Goal: Task Accomplishment & Management: Complete application form

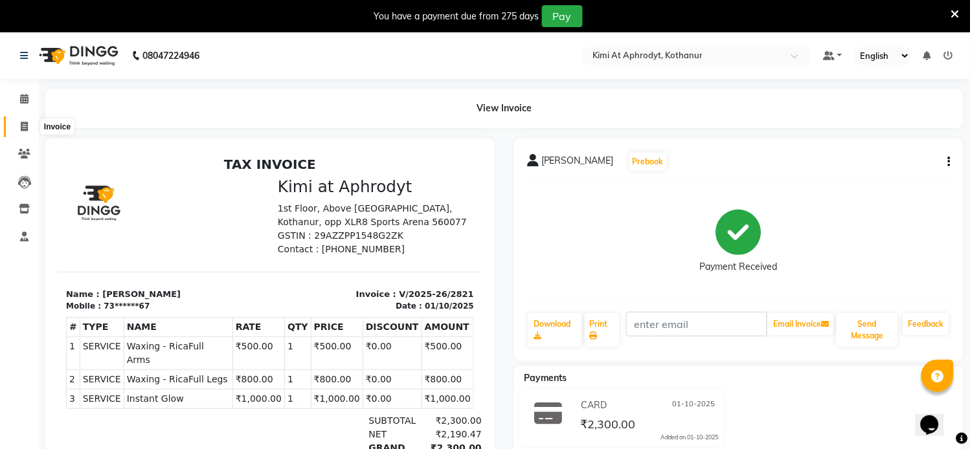
click at [23, 128] on icon at bounding box center [24, 127] width 7 height 10
select select "service"
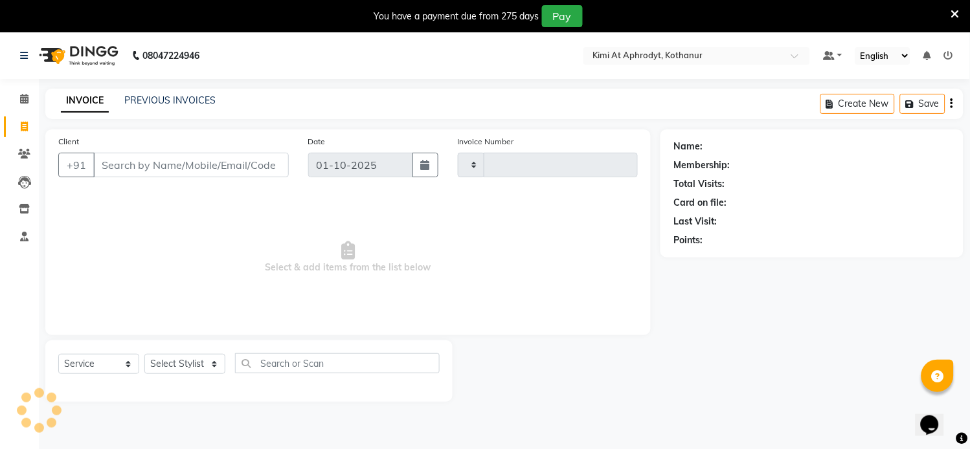
type input "2822"
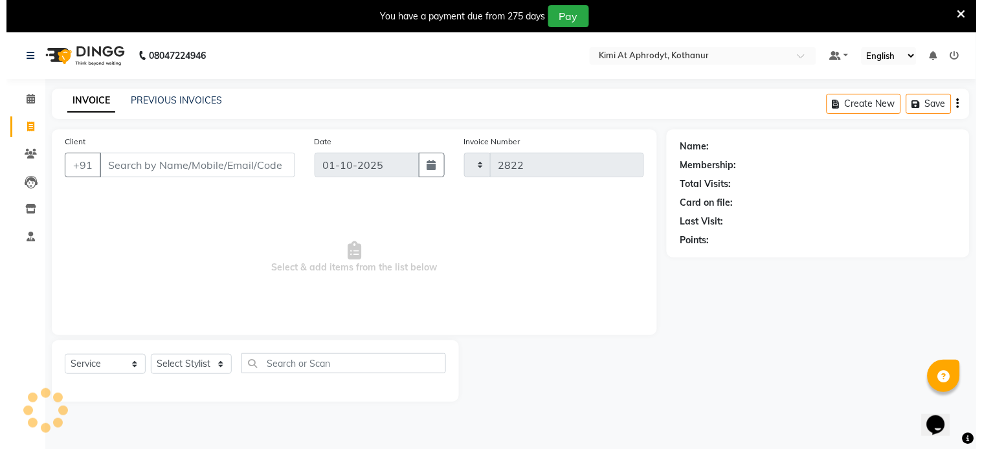
scroll to position [32, 0]
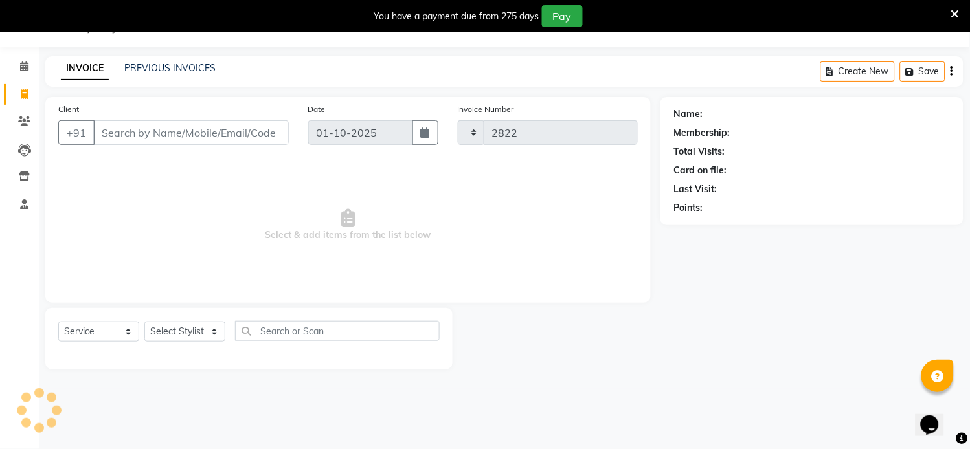
select select "7401"
click at [147, 138] on input "Client" at bounding box center [191, 132] width 196 height 25
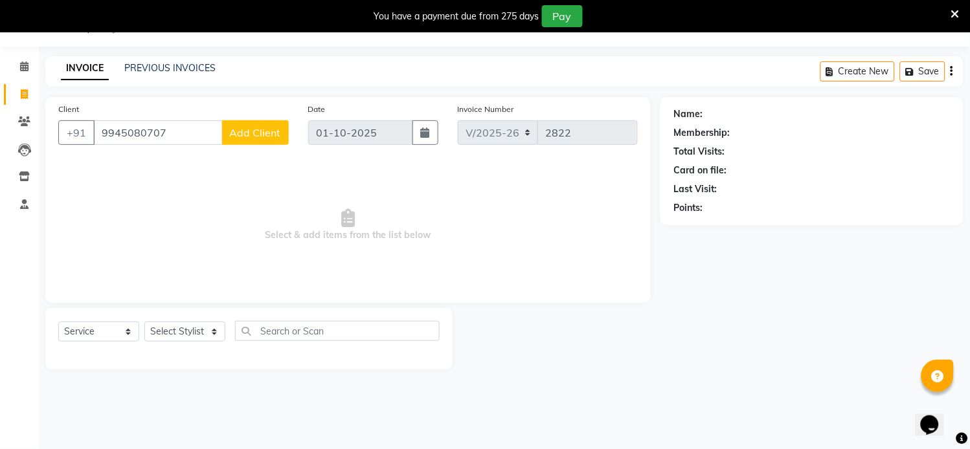
type input "9945080707"
click at [259, 141] on button "Add Client" at bounding box center [255, 132] width 67 height 25
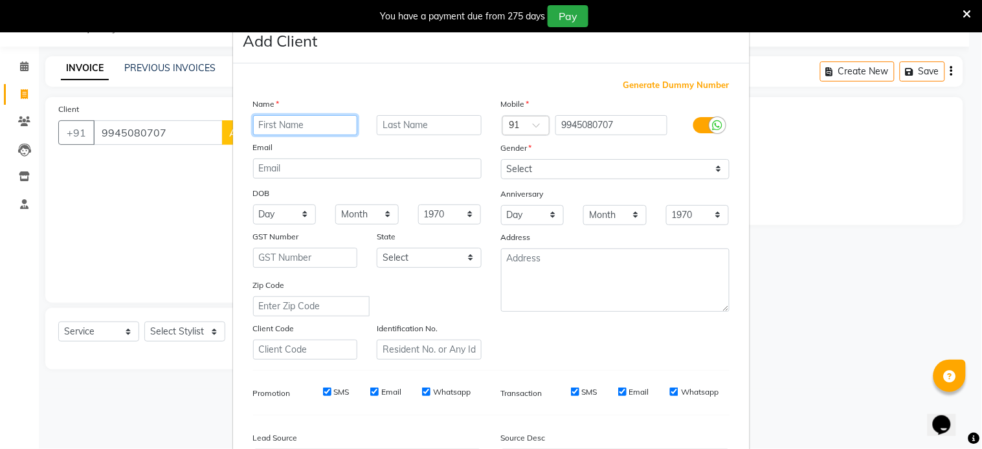
click at [286, 123] on input "text" at bounding box center [305, 125] width 105 height 20
type input "[PERSON_NAME]"
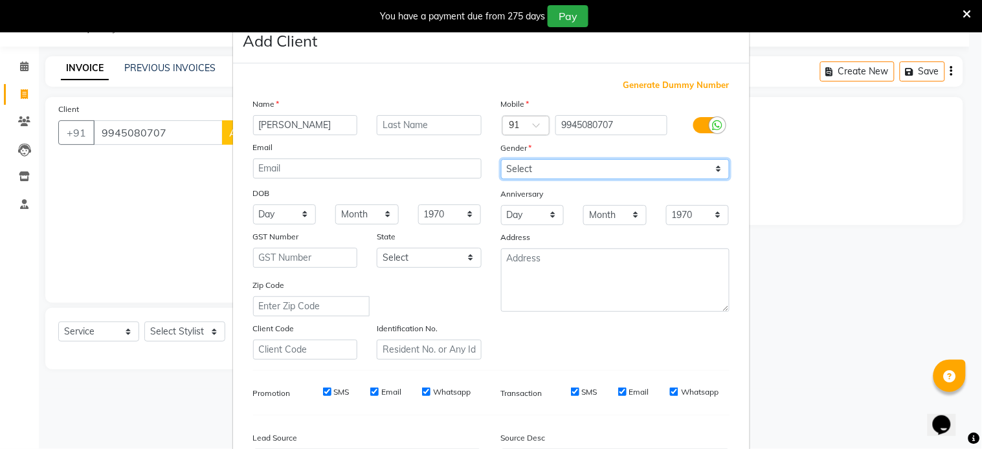
click at [585, 169] on select "Select [DEMOGRAPHIC_DATA] [DEMOGRAPHIC_DATA] Other Prefer Not To Say" at bounding box center [615, 169] width 229 height 20
click at [587, 170] on select "Select [DEMOGRAPHIC_DATA] [DEMOGRAPHIC_DATA] Other Prefer Not To Say" at bounding box center [615, 169] width 229 height 20
select select "[DEMOGRAPHIC_DATA]"
click at [501, 159] on select "Select [DEMOGRAPHIC_DATA] [DEMOGRAPHIC_DATA] Other Prefer Not To Say" at bounding box center [615, 169] width 229 height 20
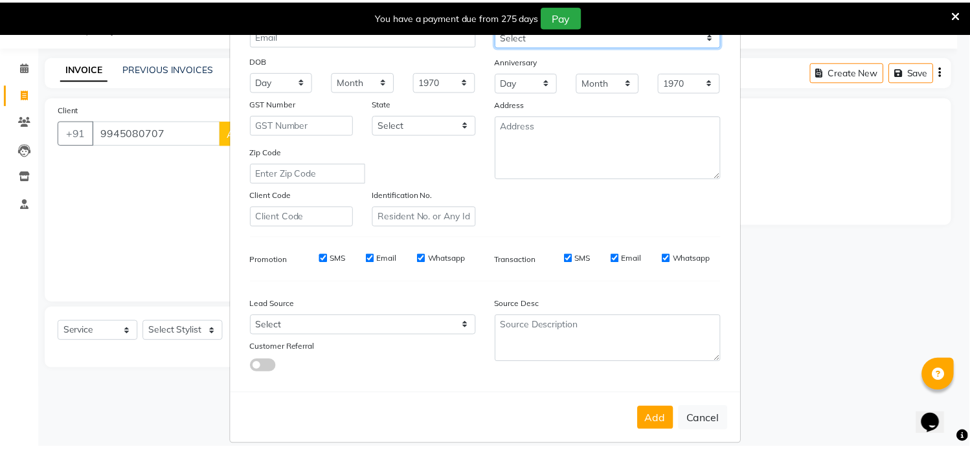
scroll to position [149, 0]
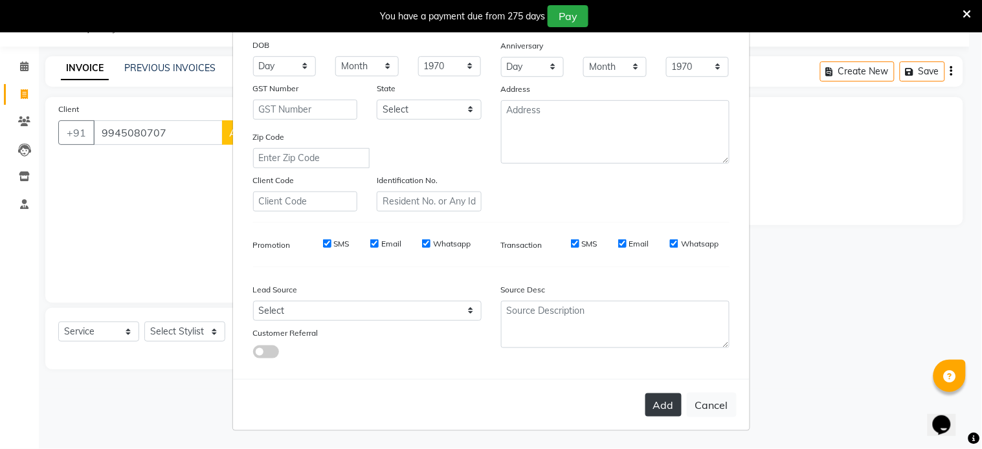
click at [657, 398] on button "Add" at bounding box center [664, 405] width 36 height 23
type input "99******07"
select select
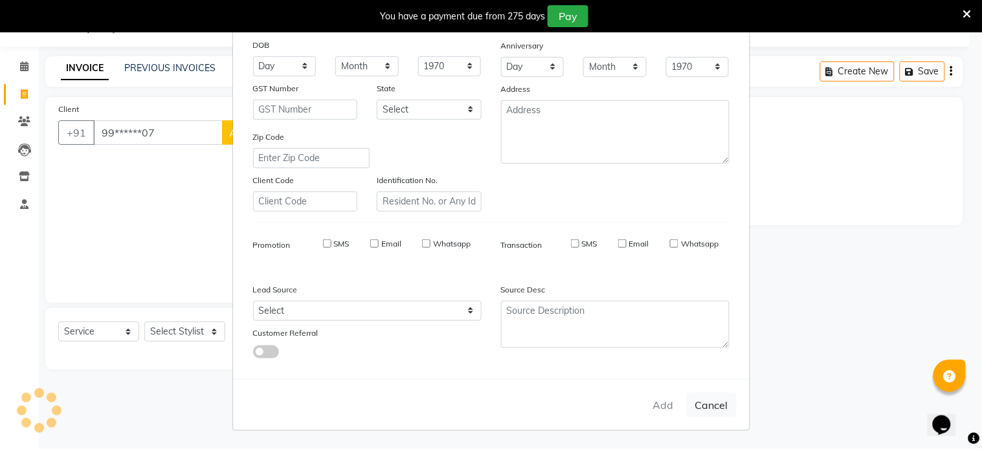
select select
checkbox input "false"
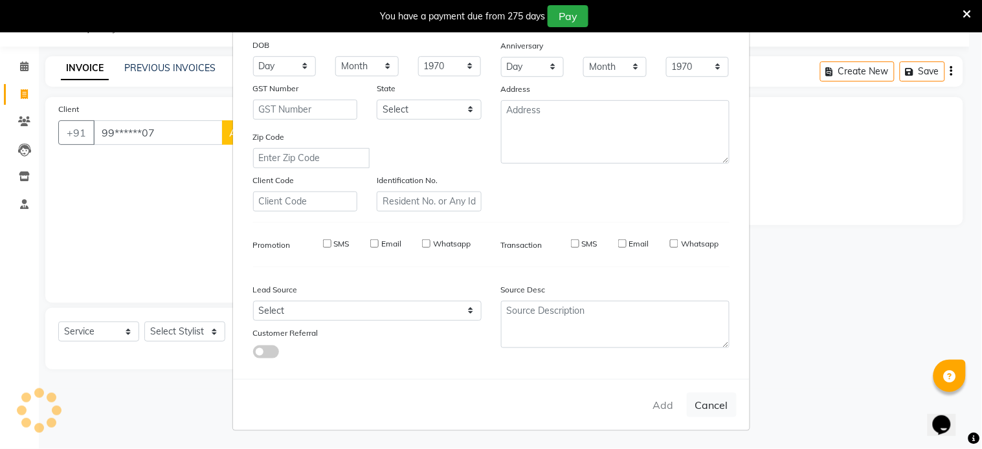
checkbox input "false"
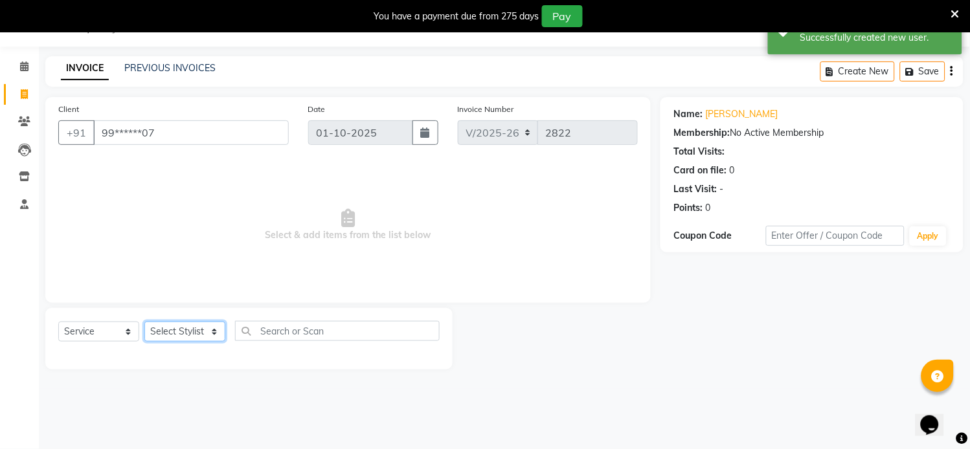
click at [191, 329] on select "Select Stylist [PERSON_NAME] Hriatpuii [PERSON_NAME] Kimi manager id [PERSON_NA…" at bounding box center [184, 332] width 81 height 20
select select "69729"
click at [144, 323] on select "Select Stylist [PERSON_NAME] Hriatpuii [PERSON_NAME] Kimi manager id [PERSON_NA…" at bounding box center [184, 332] width 81 height 20
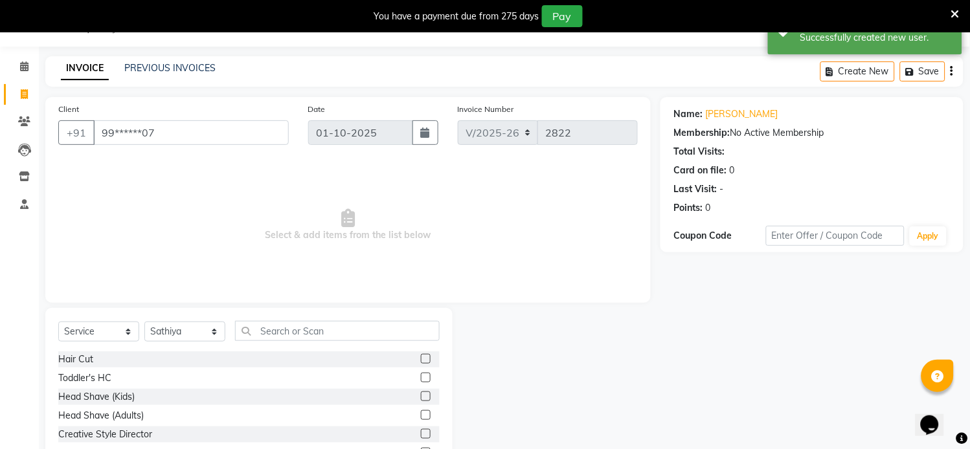
click at [421, 359] on label at bounding box center [426, 359] width 10 height 10
click at [421, 359] on input "checkbox" at bounding box center [425, 360] width 8 height 8
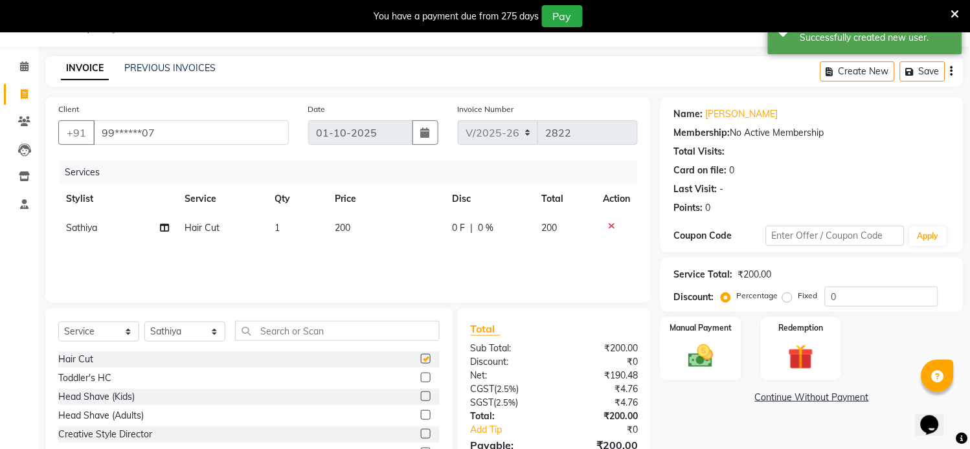
checkbox input "false"
click at [721, 356] on img at bounding box center [701, 357] width 43 height 30
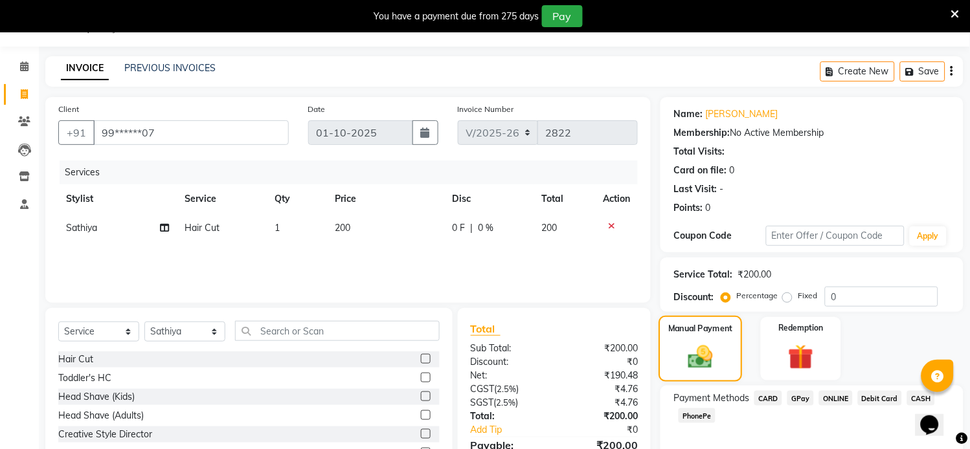
scroll to position [101, 0]
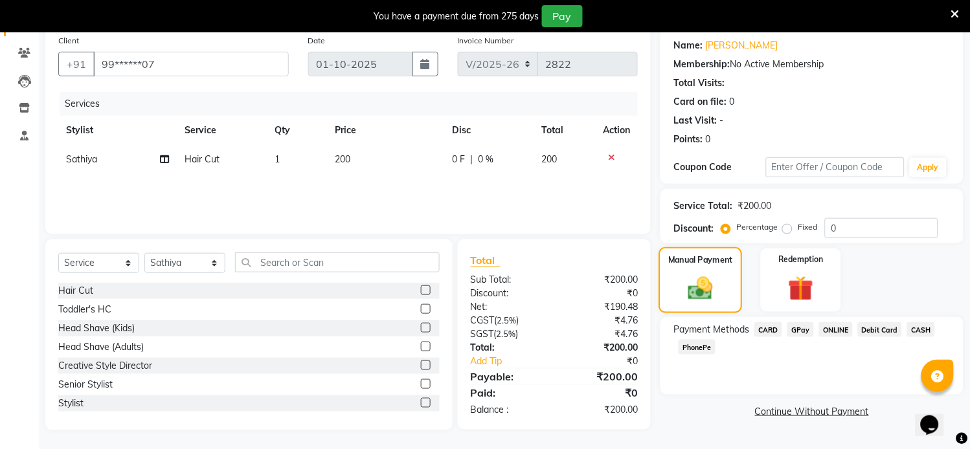
click at [688, 286] on img at bounding box center [701, 289] width 41 height 28
click at [766, 329] on span "CARD" at bounding box center [768, 330] width 28 height 15
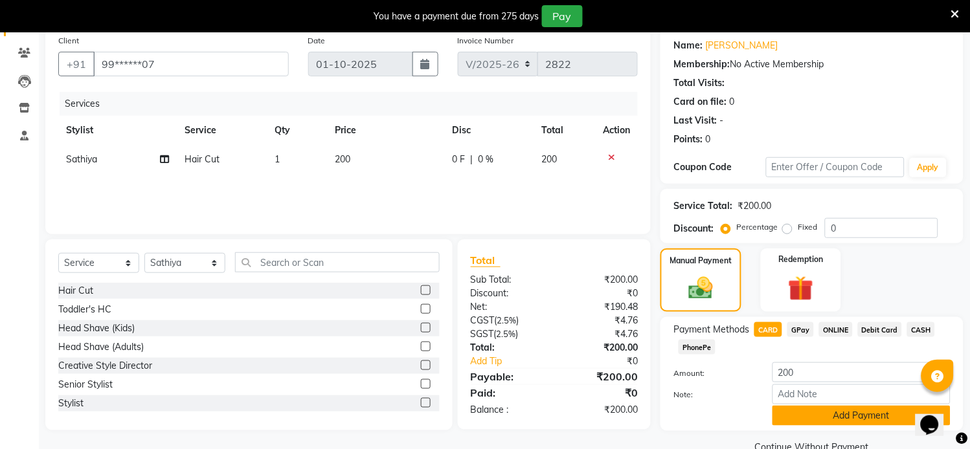
click at [836, 419] on button "Add Payment" at bounding box center [862, 416] width 178 height 20
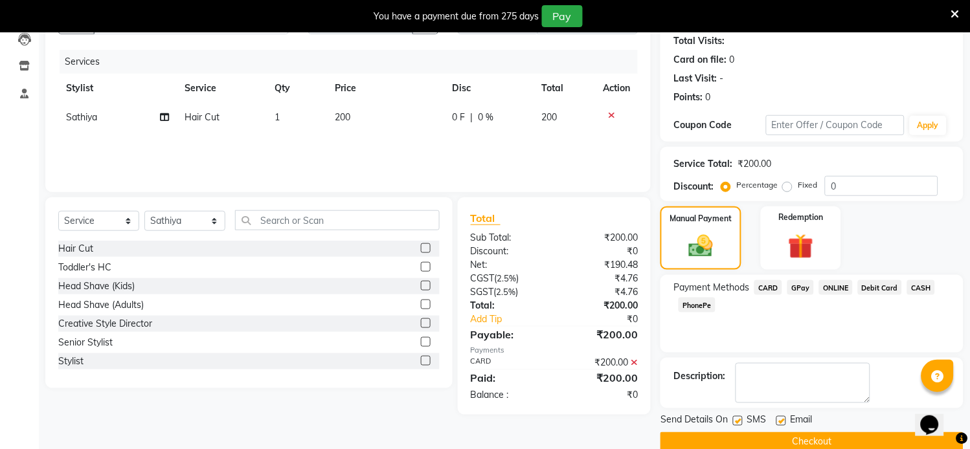
scroll to position [165, 0]
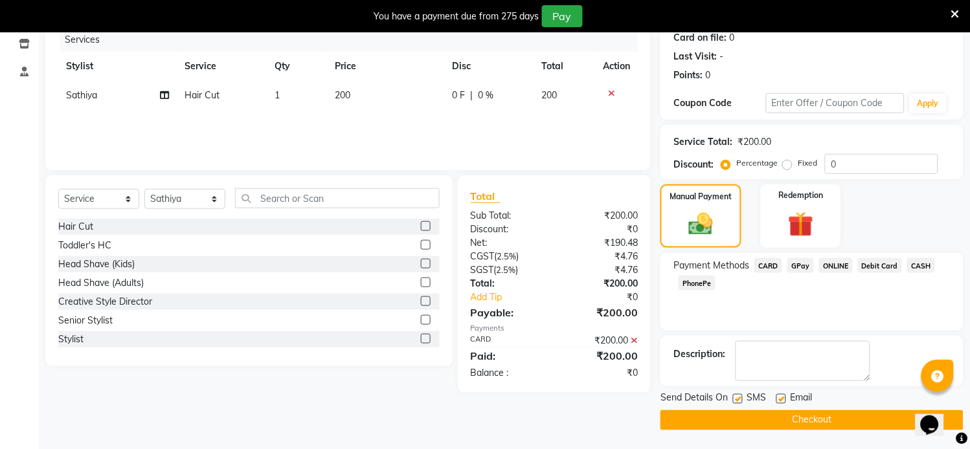
click at [736, 402] on label at bounding box center [738, 399] width 10 height 10
click at [736, 402] on input "checkbox" at bounding box center [737, 400] width 8 height 8
checkbox input "false"
click at [784, 402] on label at bounding box center [782, 399] width 10 height 10
click at [784, 402] on input "checkbox" at bounding box center [781, 400] width 8 height 8
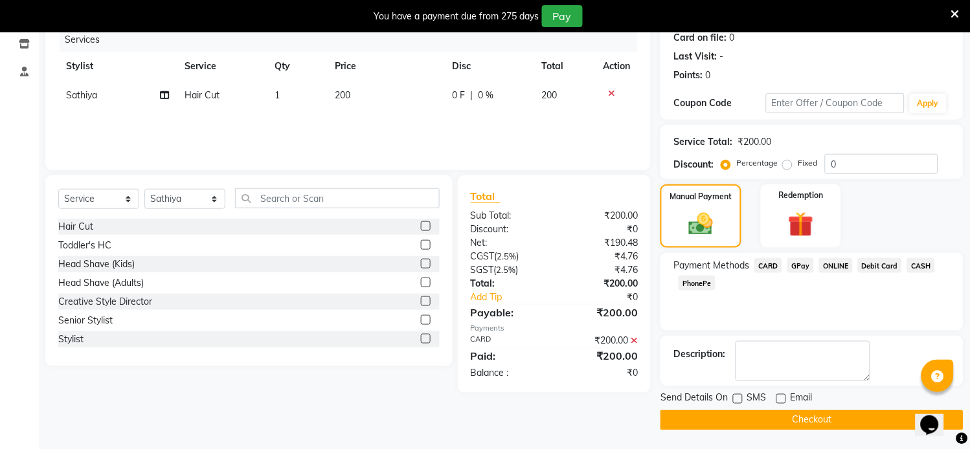
click at [784, 402] on label at bounding box center [782, 399] width 10 height 10
click at [784, 402] on input "checkbox" at bounding box center [781, 400] width 8 height 8
click at [782, 402] on label at bounding box center [782, 399] width 10 height 10
click at [782, 402] on input "checkbox" at bounding box center [781, 400] width 8 height 8
checkbox input "false"
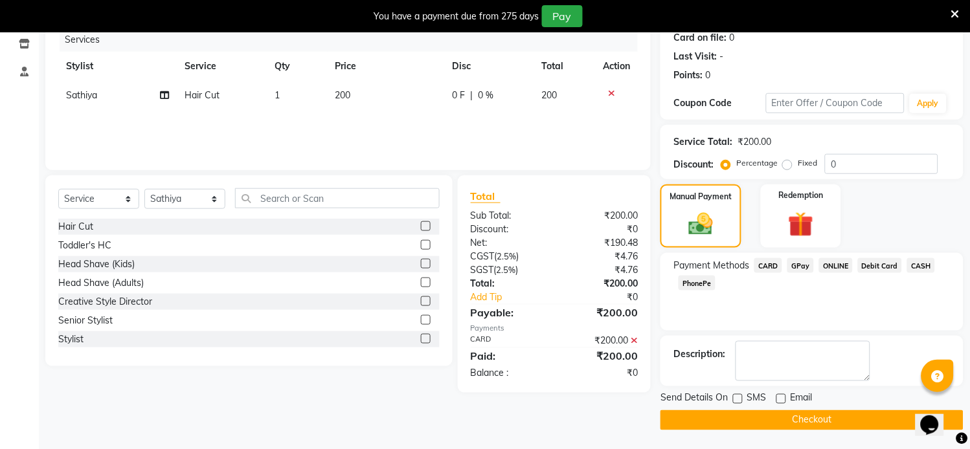
click at [793, 416] on button "Checkout" at bounding box center [812, 421] width 303 height 20
click at [793, 416] on div "Checkout" at bounding box center [812, 421] width 303 height 20
